Goal: Check status: Check status

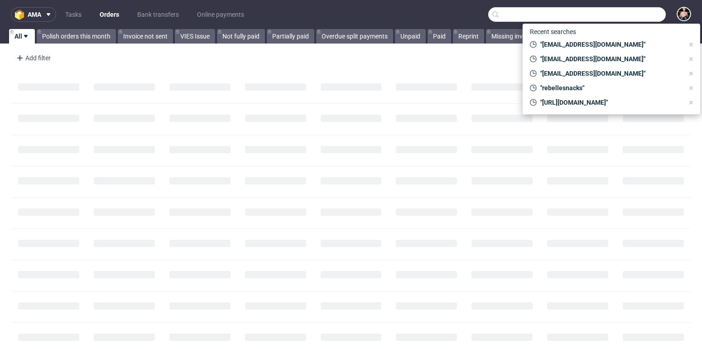
click at [613, 10] on input "text" at bounding box center [576, 14] width 177 height 14
paste input "[EMAIL_ADDRESS][DOMAIN_NAME]"
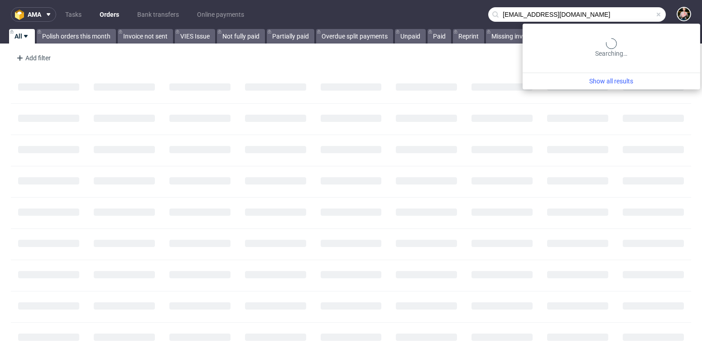
type input "[EMAIL_ADDRESS][DOMAIN_NAME]"
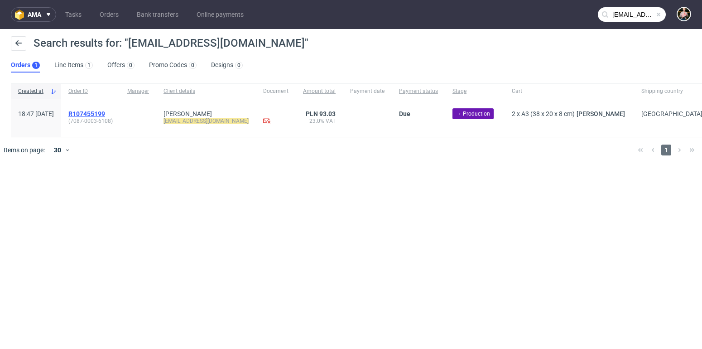
click at [102, 111] on span "R107455199" at bounding box center [86, 113] width 37 height 7
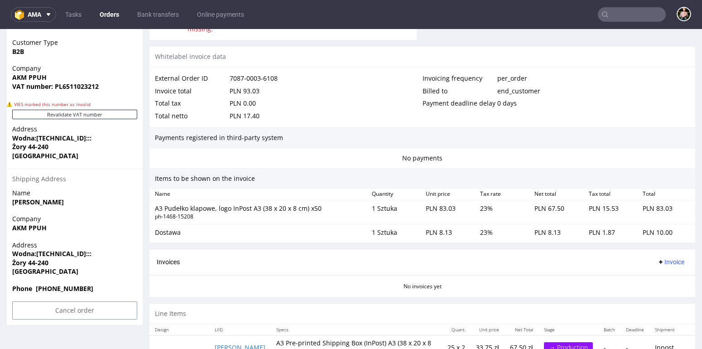
scroll to position [501, 0]
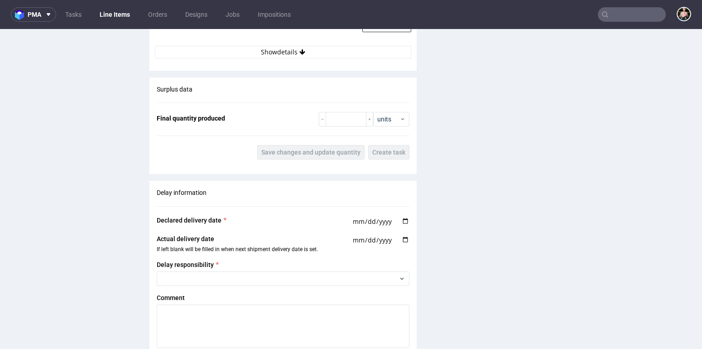
scroll to position [918, 0]
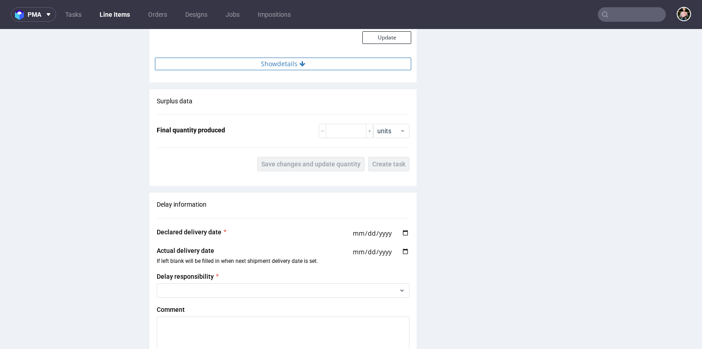
click at [282, 57] on button "Show details" at bounding box center [283, 63] width 256 height 13
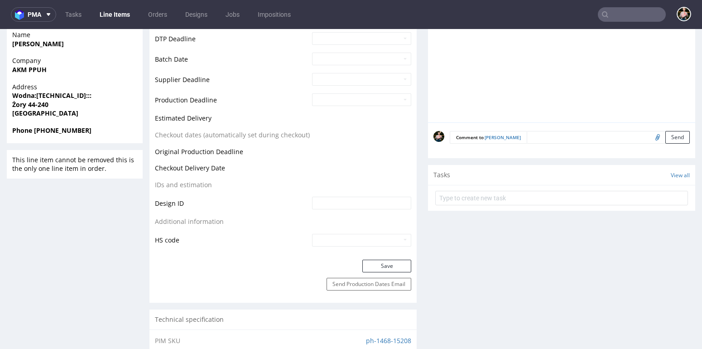
scroll to position [0, 0]
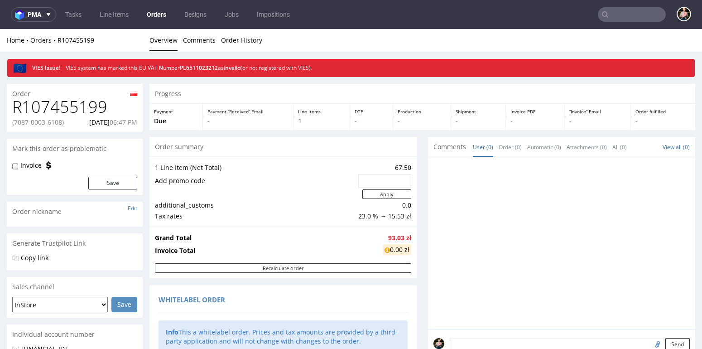
click at [626, 14] on input "text" at bounding box center [632, 14] width 68 height 14
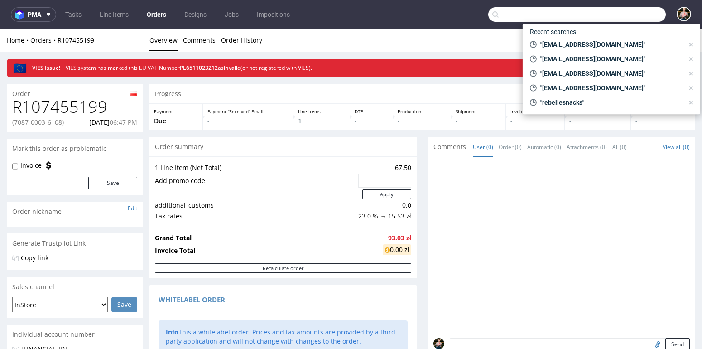
paste input "[EMAIL_ADDRESS][DOMAIN_NAME]"
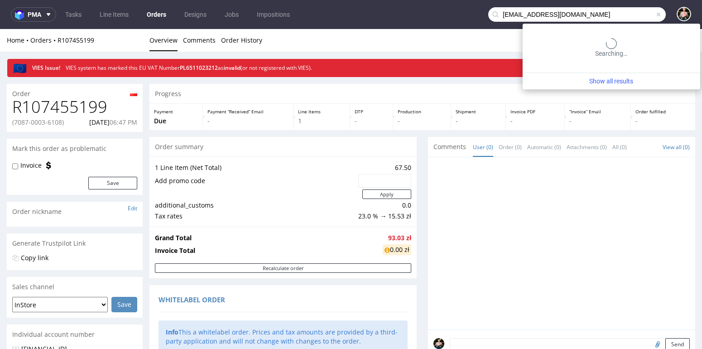
type input "[EMAIL_ADDRESS][DOMAIN_NAME]"
